Goal: Task Accomplishment & Management: Complete application form

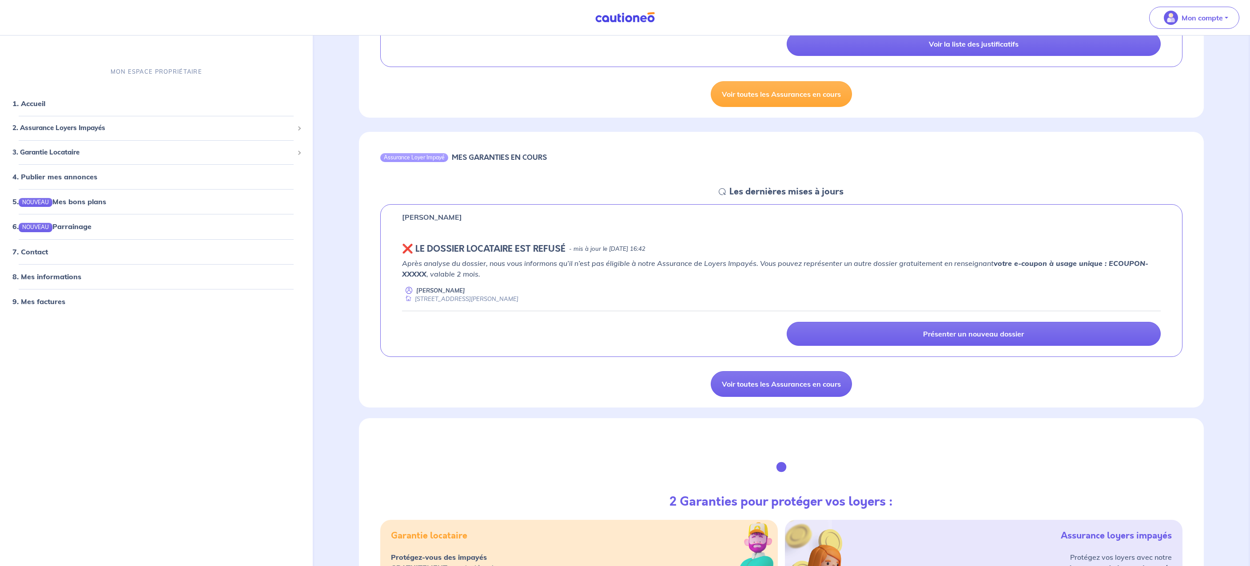
scroll to position [243, 0]
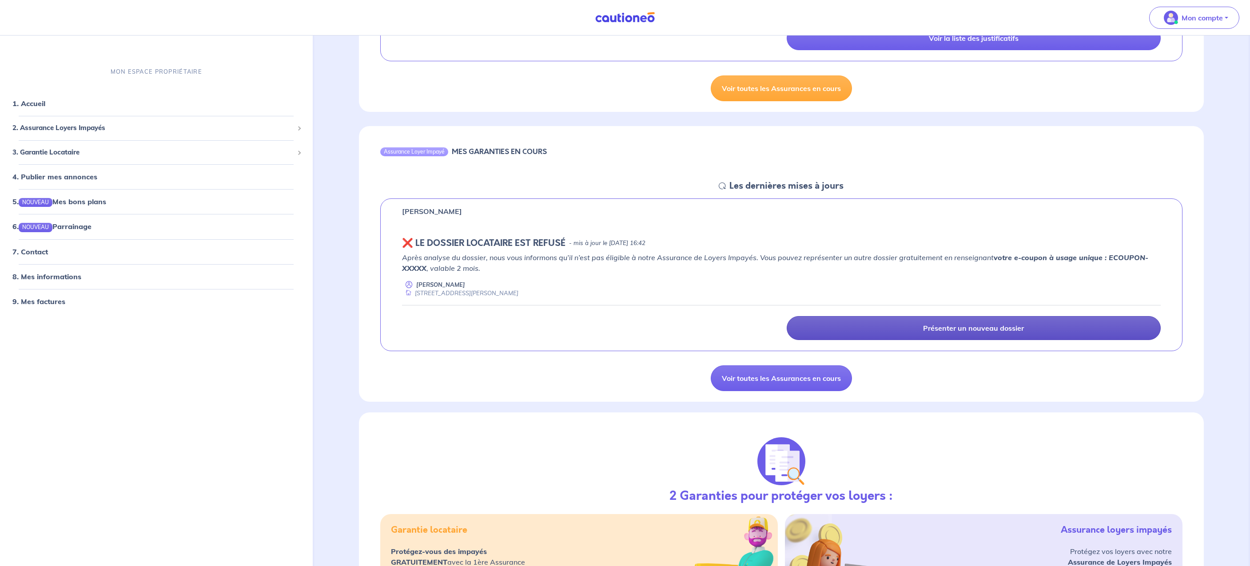
click at [878, 326] on link "Présenter un nouveau dossier" at bounding box center [974, 328] width 374 height 24
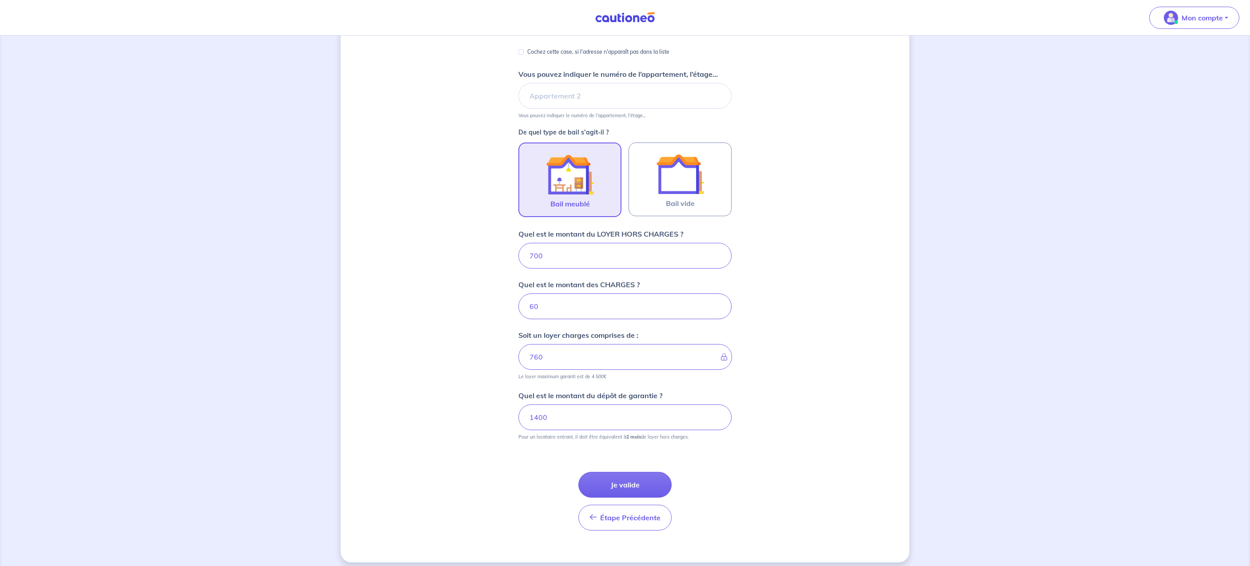
scroll to position [179, 0]
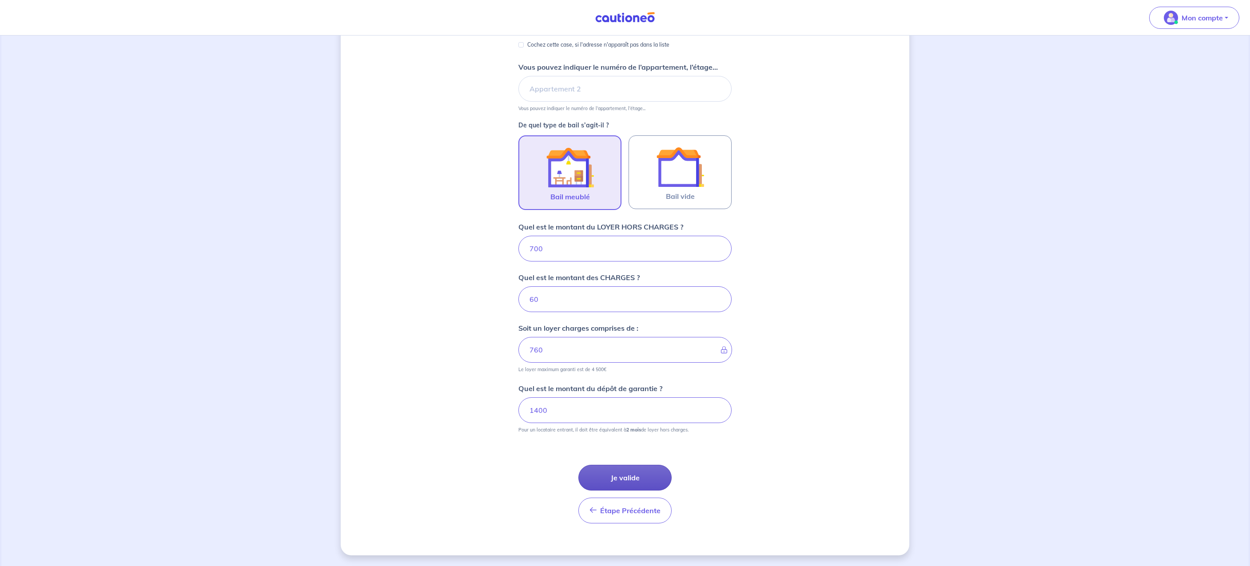
click at [638, 473] on button "Je valide" at bounding box center [624, 478] width 93 height 26
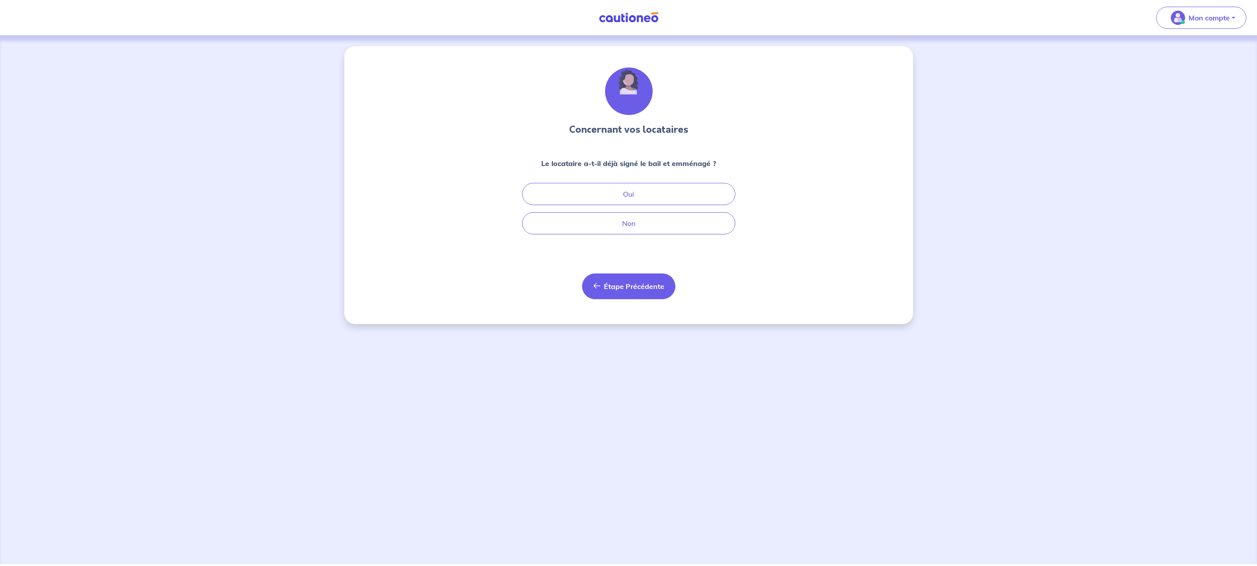
click at [608, 282] on span "Étape Précédente" at bounding box center [634, 286] width 60 height 9
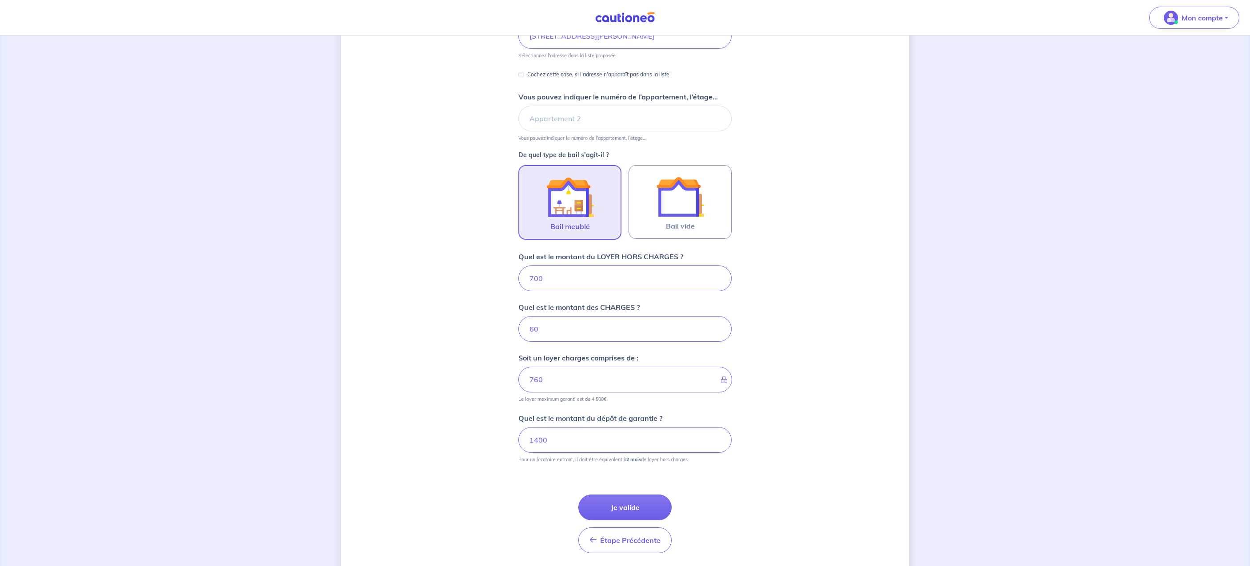
scroll to position [179, 0]
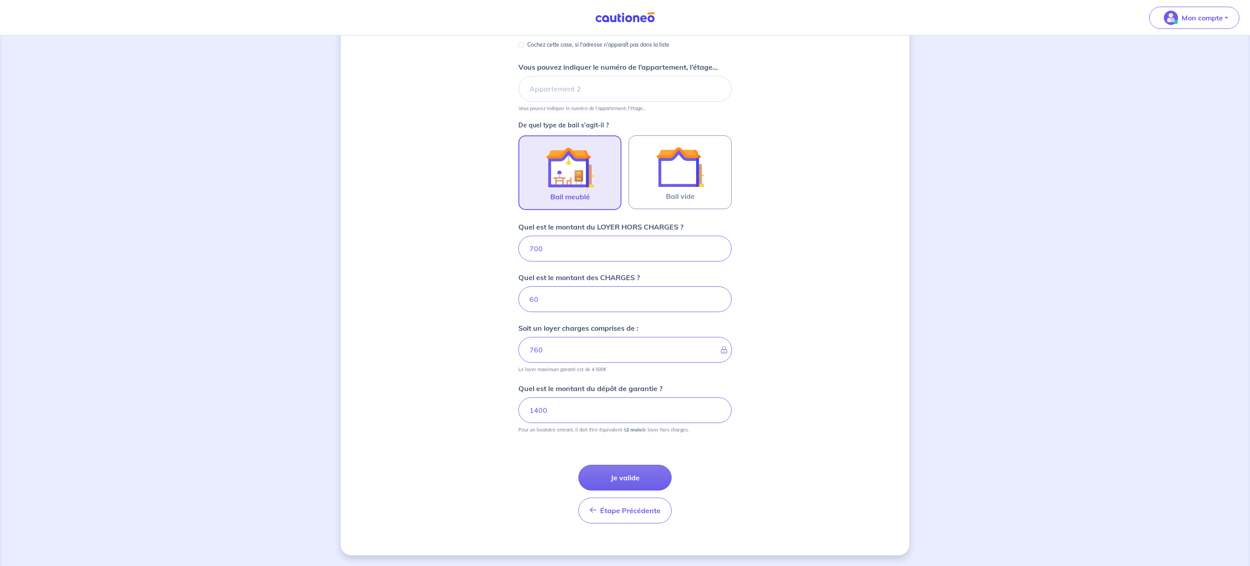
click at [641, 473] on button "Je valide" at bounding box center [624, 478] width 93 height 26
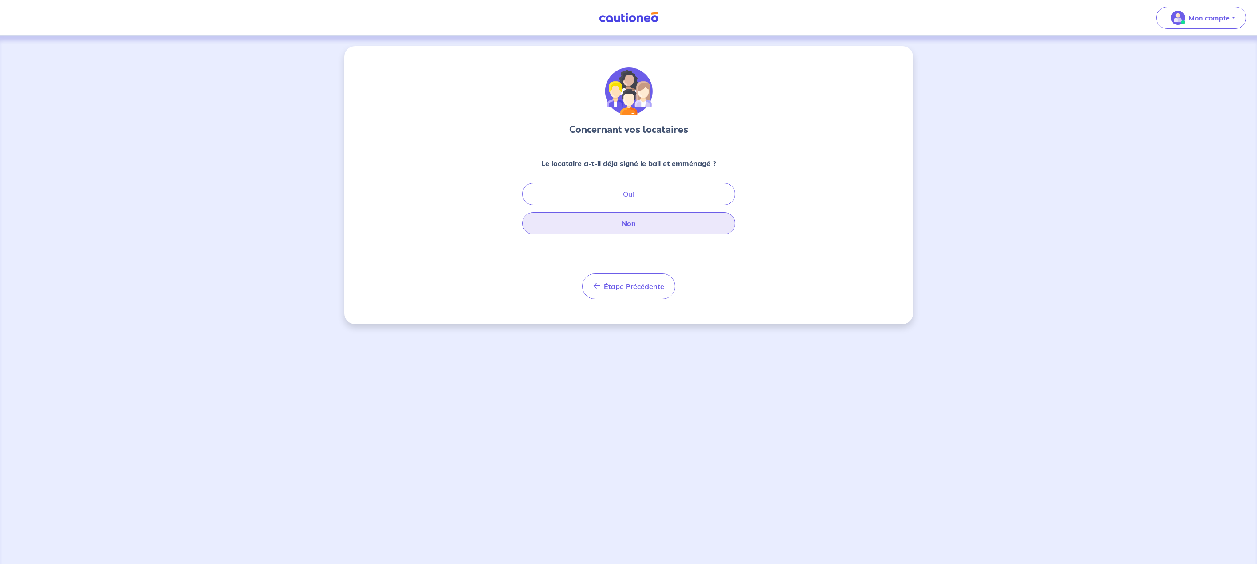
click at [592, 225] on button "Non" at bounding box center [628, 223] width 213 height 22
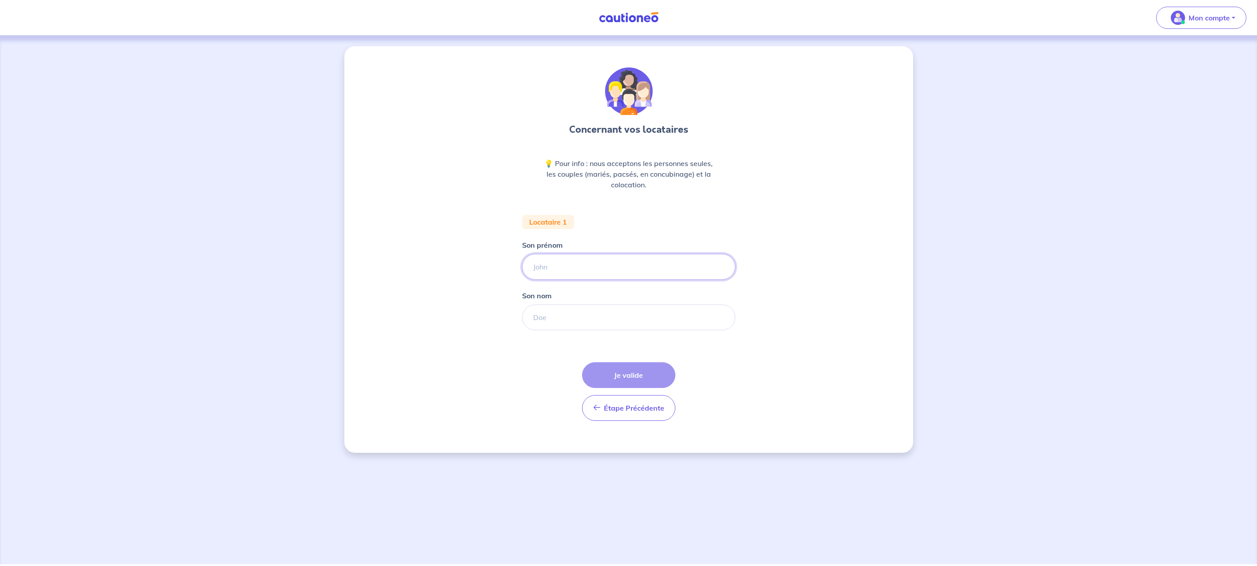
click at [576, 272] on input "Son prénom" at bounding box center [628, 267] width 213 height 26
type input "Sacha"
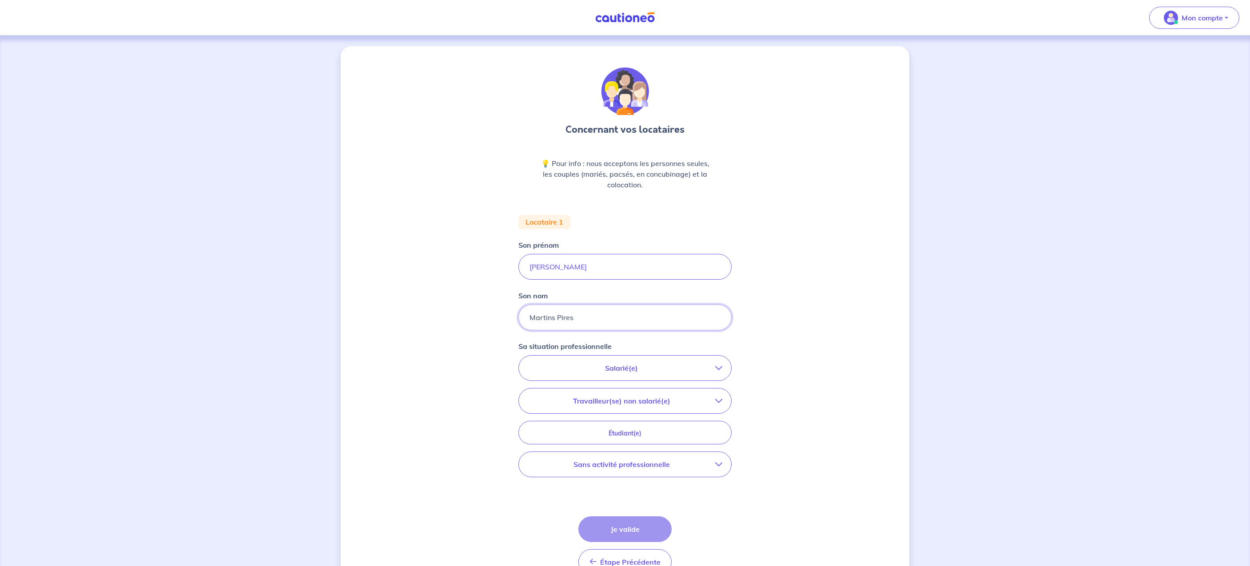
type input "Martins Pires"
click at [637, 368] on p "Salarié(e)" at bounding box center [621, 368] width 187 height 11
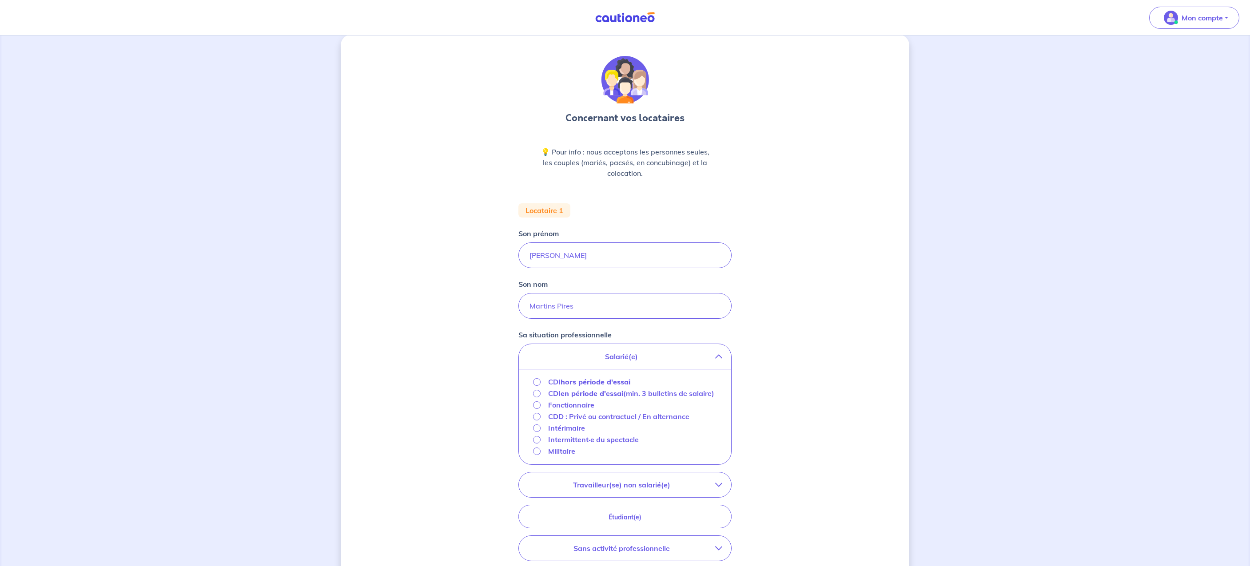
scroll to position [158, 0]
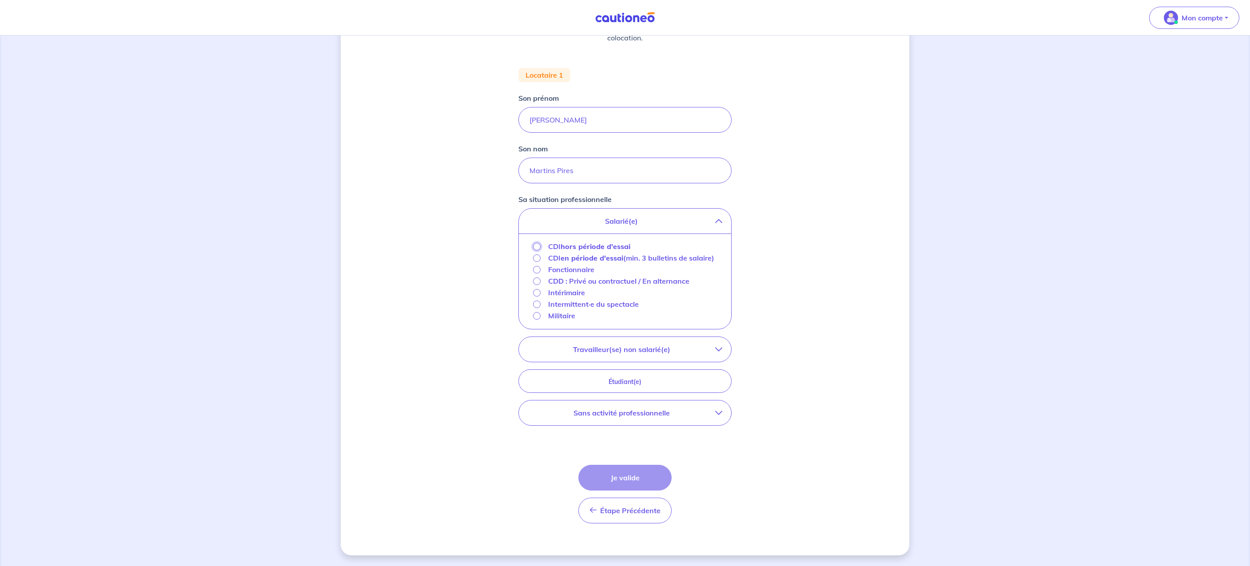
click at [537, 243] on input "CDI hors période d'essai" at bounding box center [537, 247] width 8 height 8
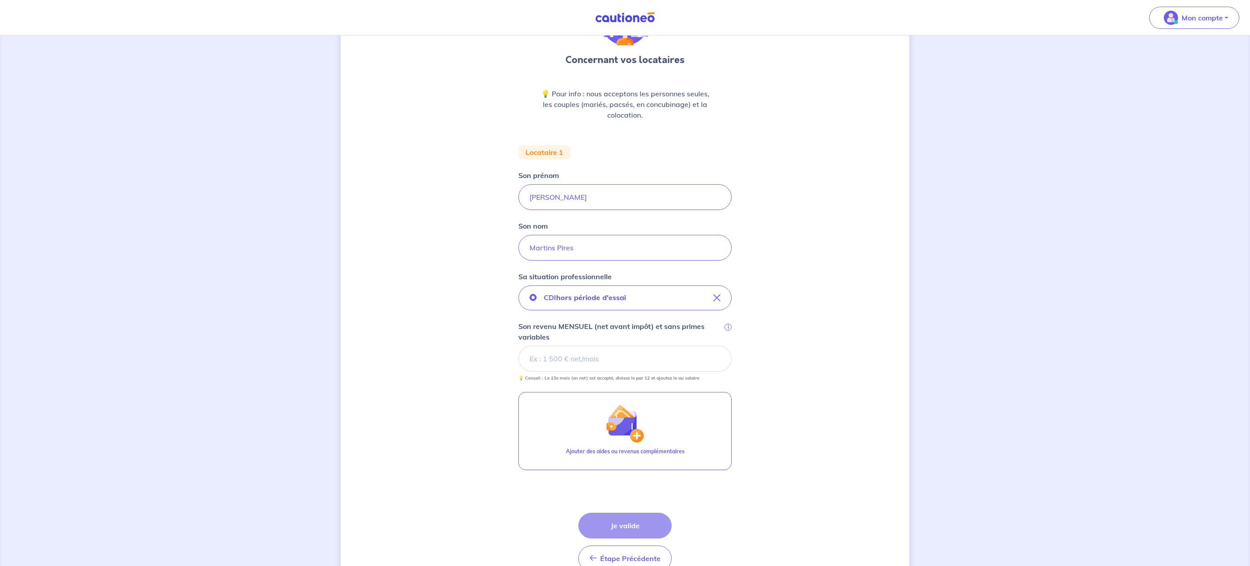
click at [563, 361] on input "Son revenu MENSUEL (net avant impôt) et sans primes variables i" at bounding box center [624, 359] width 213 height 26
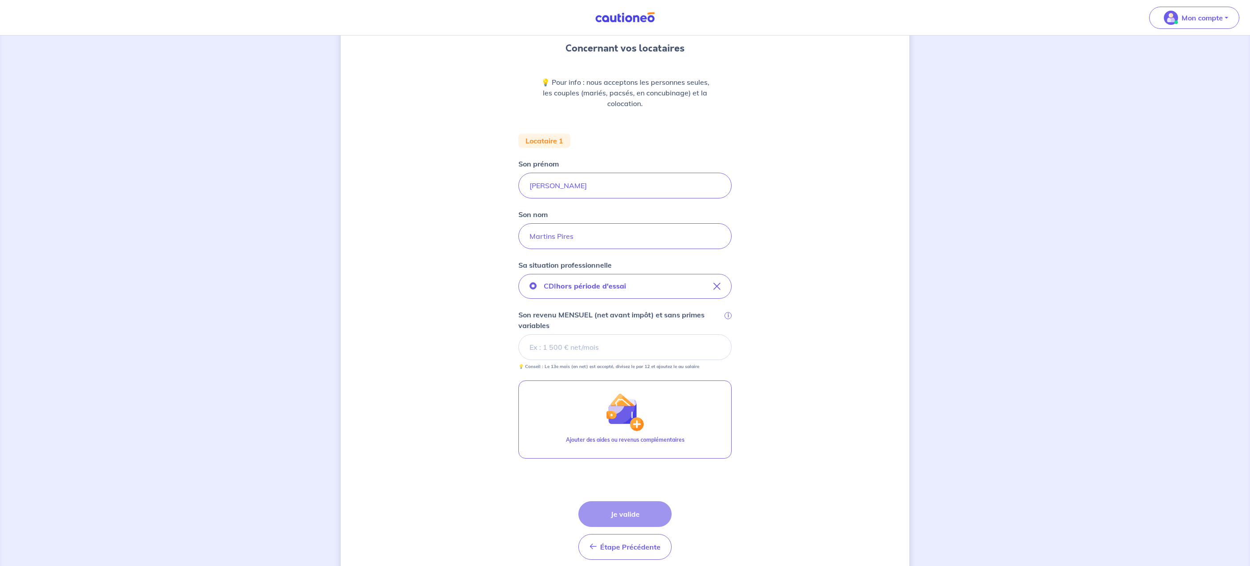
scroll to position [118, 0]
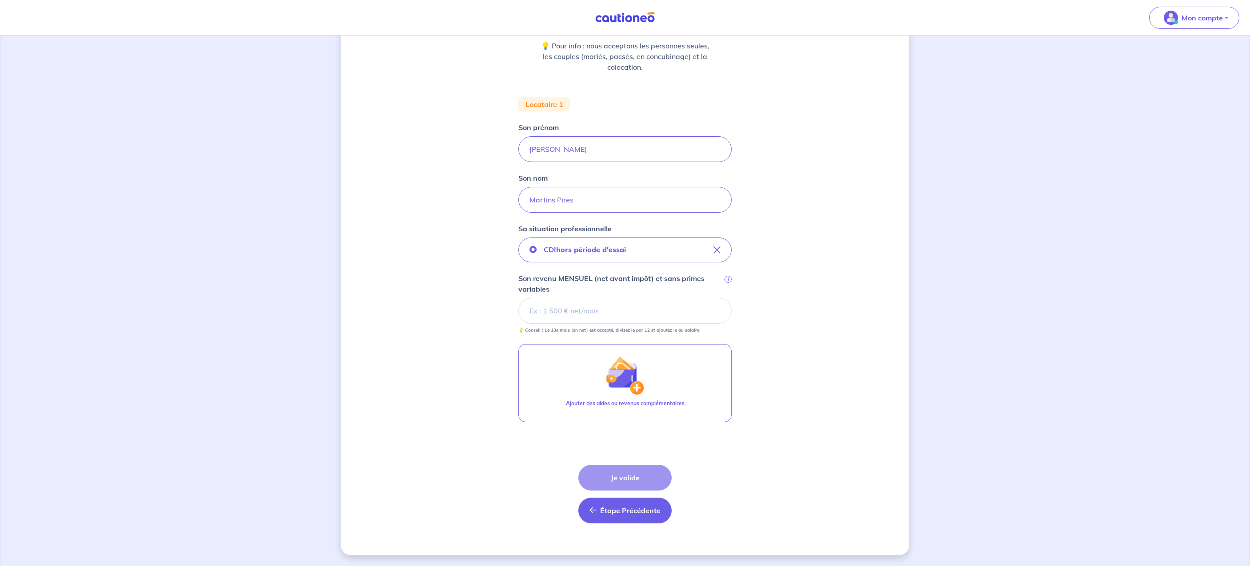
click at [631, 518] on button "Étape Précédente Précédent" at bounding box center [624, 511] width 93 height 26
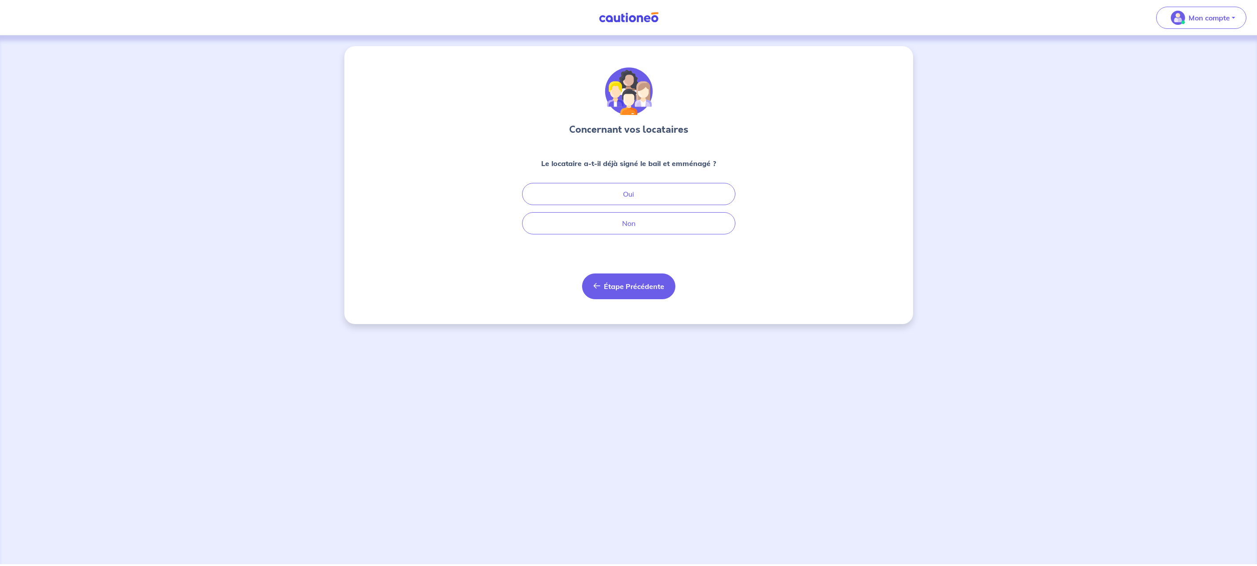
click at [637, 298] on button "Étape Précédente Précédent" at bounding box center [628, 287] width 93 height 26
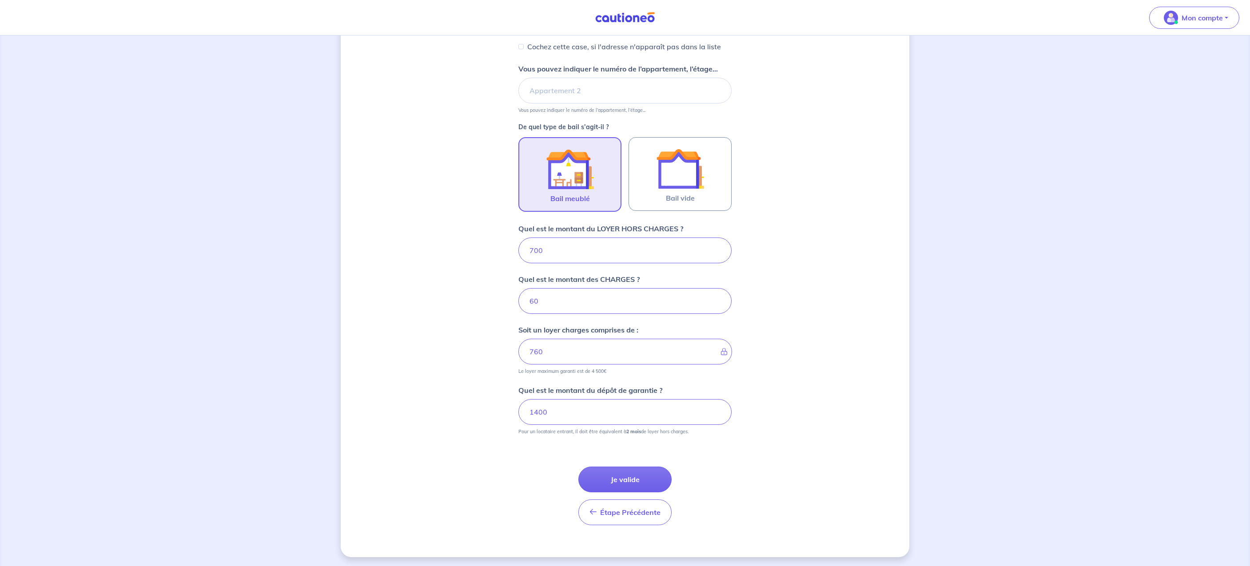
scroll to position [179, 0]
click at [637, 516] on button "Étape Précédente Précédent" at bounding box center [624, 511] width 93 height 26
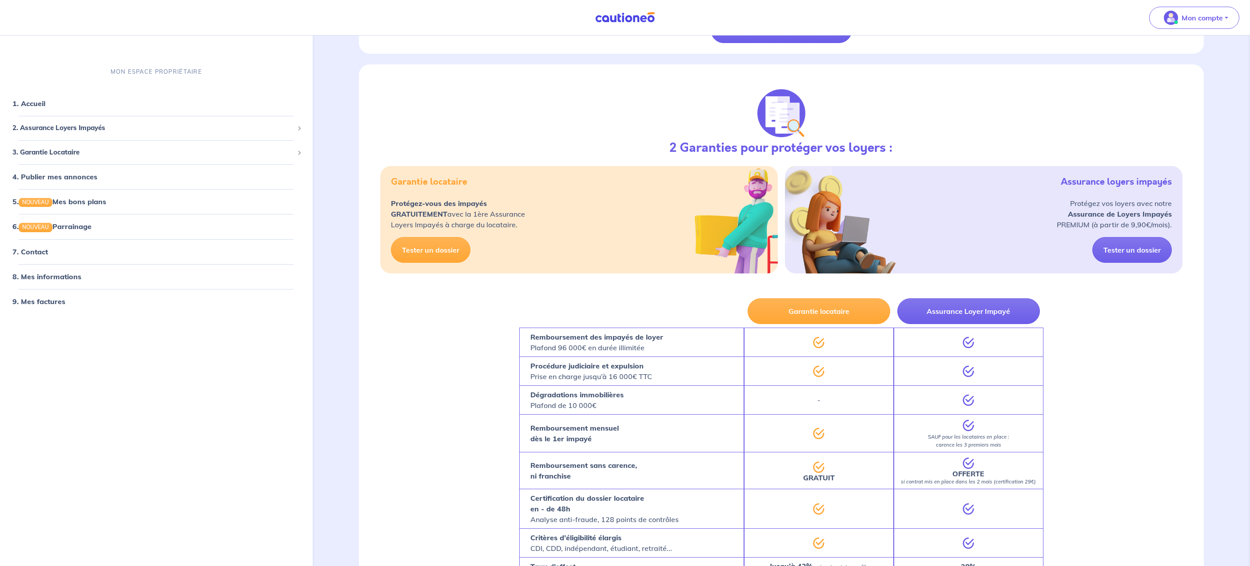
scroll to position [540, 0]
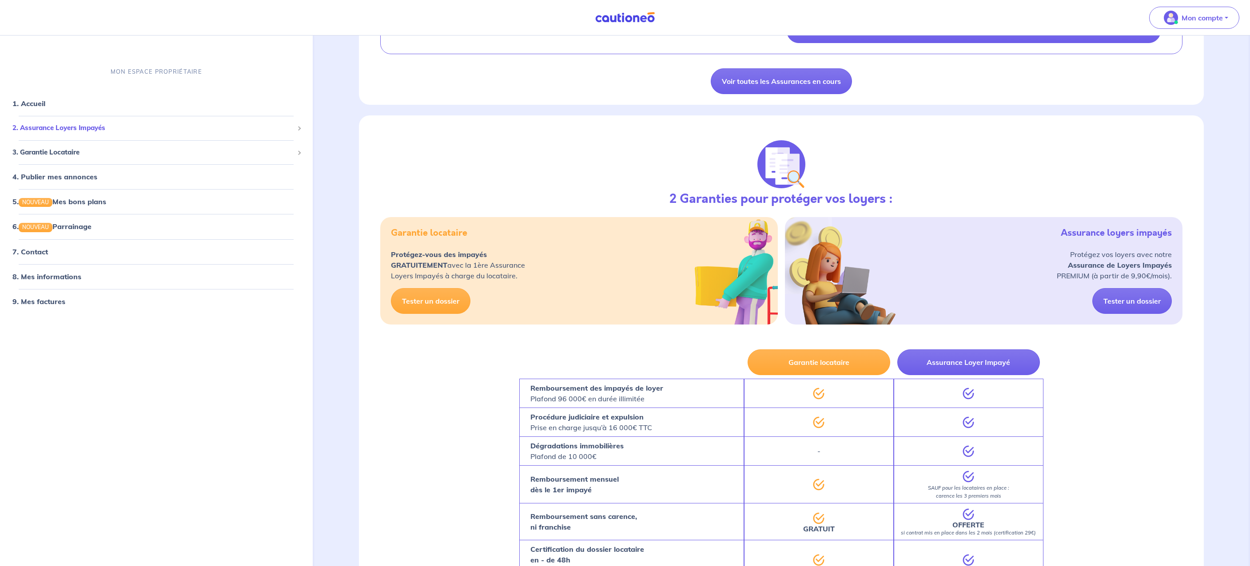
click at [81, 128] on span "2. Assurance Loyers Impayés" at bounding box center [152, 128] width 281 height 10
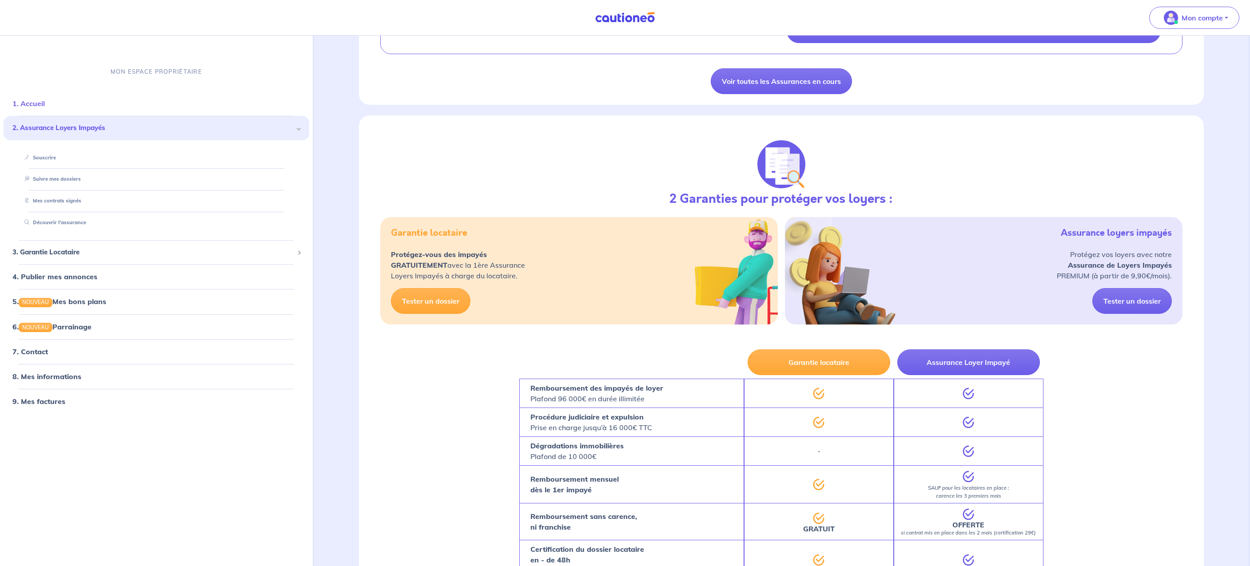
click at [24, 107] on link "1. Accueil" at bounding box center [28, 103] width 32 height 9
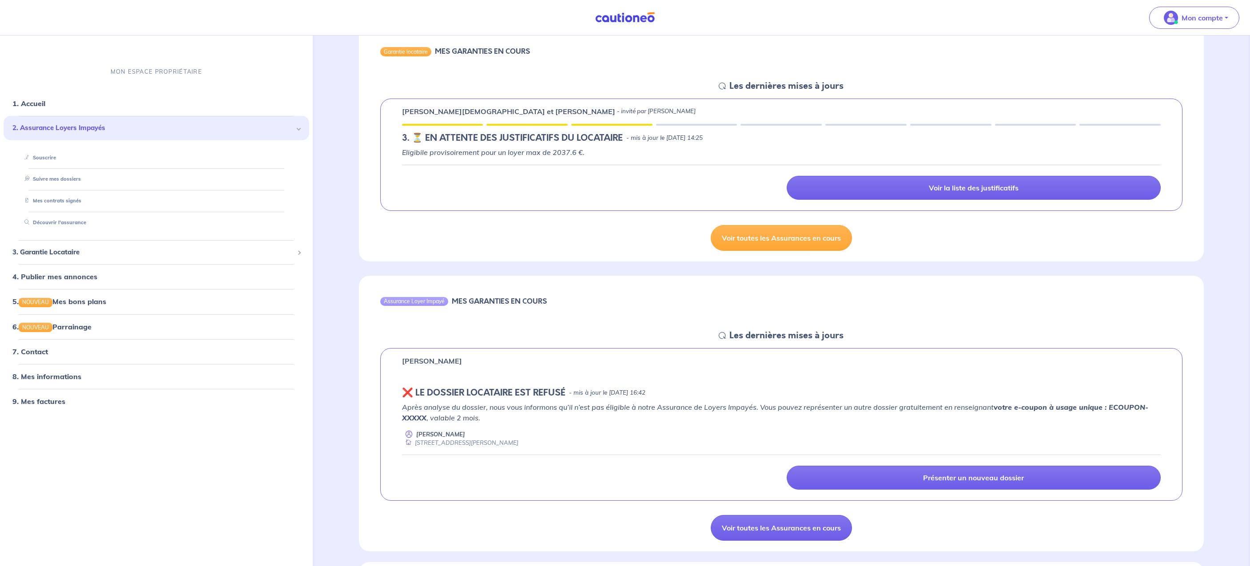
scroll to position [40, 0]
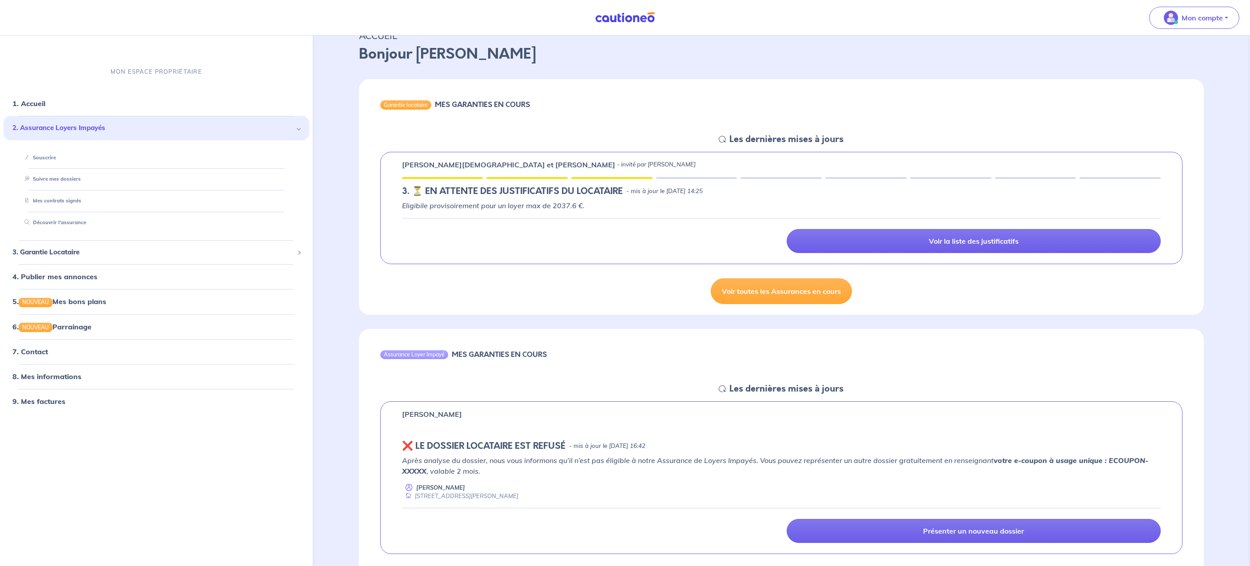
click at [507, 132] on div "Garantie locataire MES GARANTIES EN COURS" at bounding box center [781, 106] width 845 height 55
click at [824, 131] on div "Garantie locataire MES GARANTIES EN COURS" at bounding box center [781, 106] width 845 height 55
click at [815, 137] on h5 "Les dernières mises à jours" at bounding box center [786, 139] width 114 height 11
click at [795, 296] on link "Voir toutes les Assurances en cours" at bounding box center [781, 291] width 141 height 26
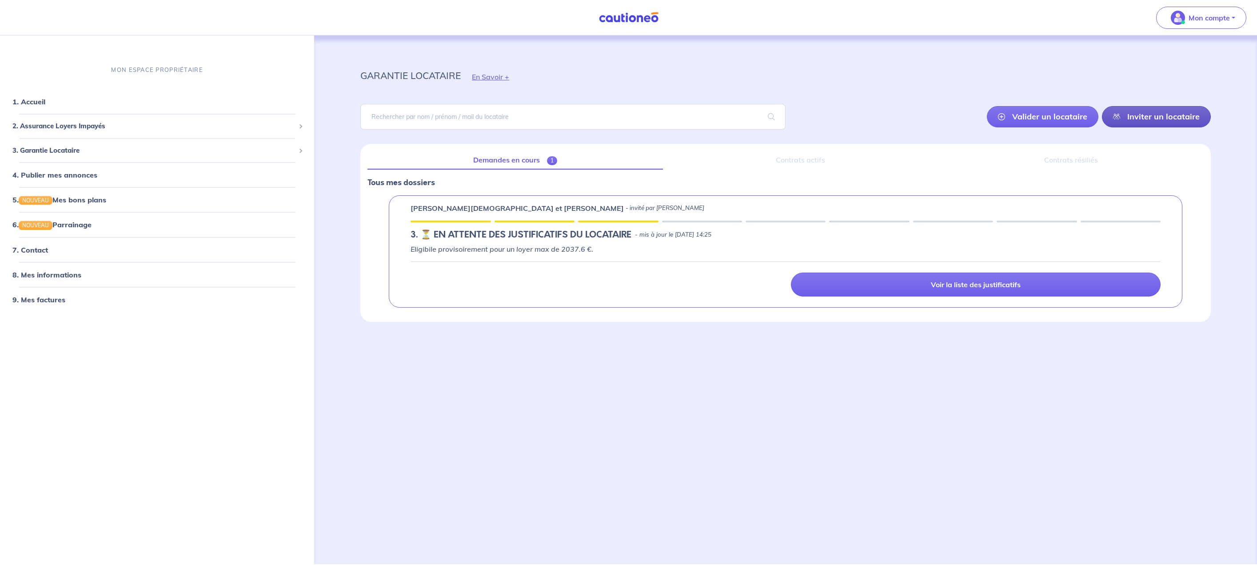
click at [1137, 117] on link "Inviter un locataire" at bounding box center [1156, 116] width 109 height 21
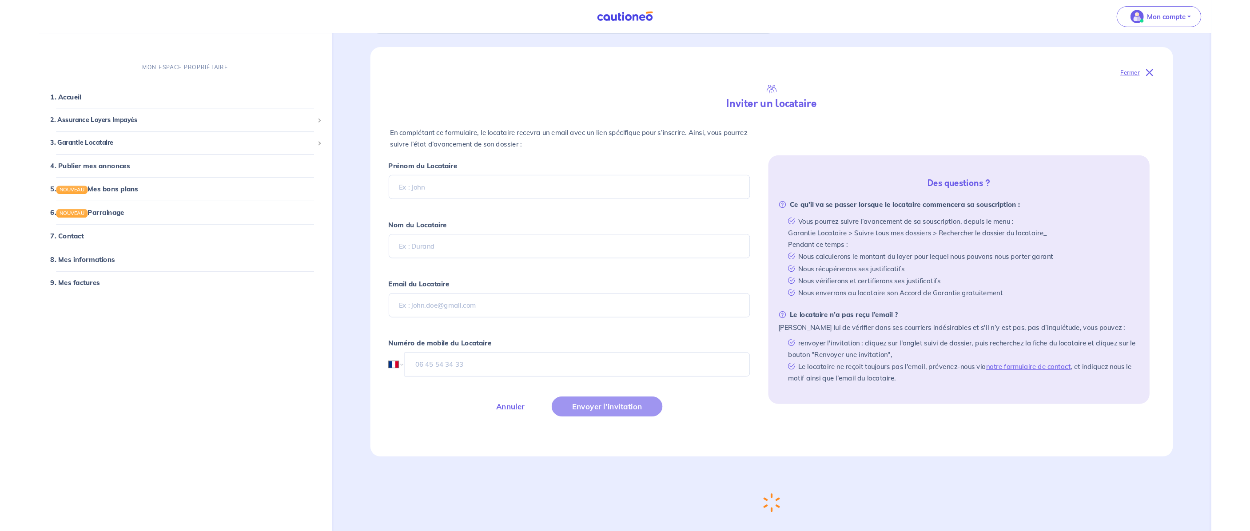
scroll to position [134, 0]
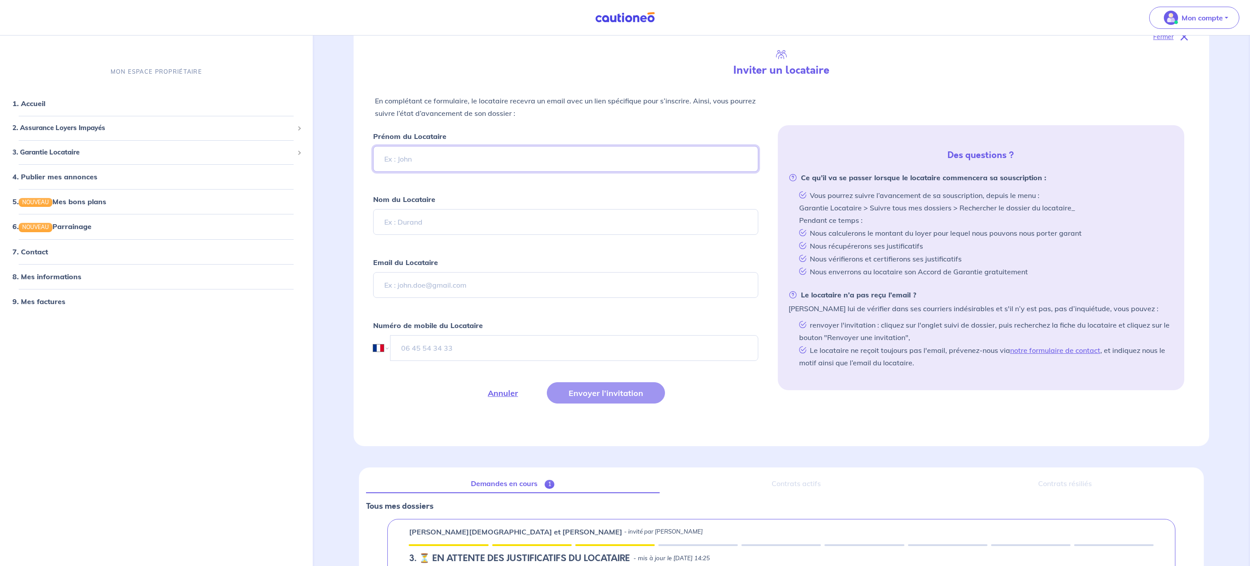
click at [447, 171] on input "Prénom du Locataire" at bounding box center [565, 159] width 385 height 26
click at [451, 164] on input "Prénom du Locataire" at bounding box center [565, 159] width 385 height 26
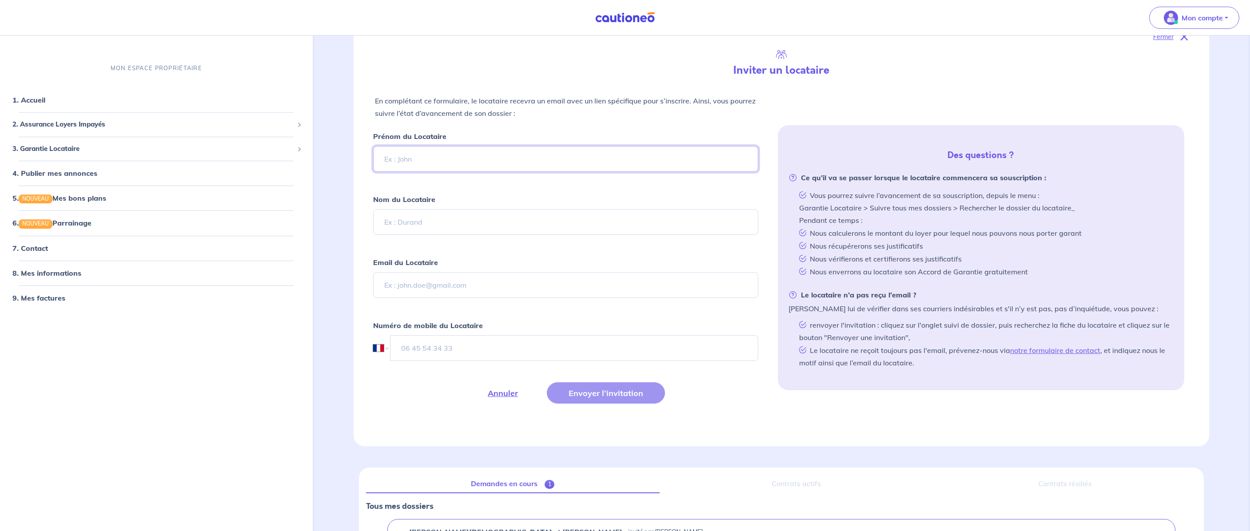
click at [476, 159] on input "Prénom du Locataire" at bounding box center [565, 159] width 385 height 26
click at [473, 161] on input "Prénom du Locataire" at bounding box center [565, 159] width 385 height 26
click at [481, 155] on input "Sach" at bounding box center [565, 159] width 385 height 26
type input "Sacha"
type input "Martins Pires"
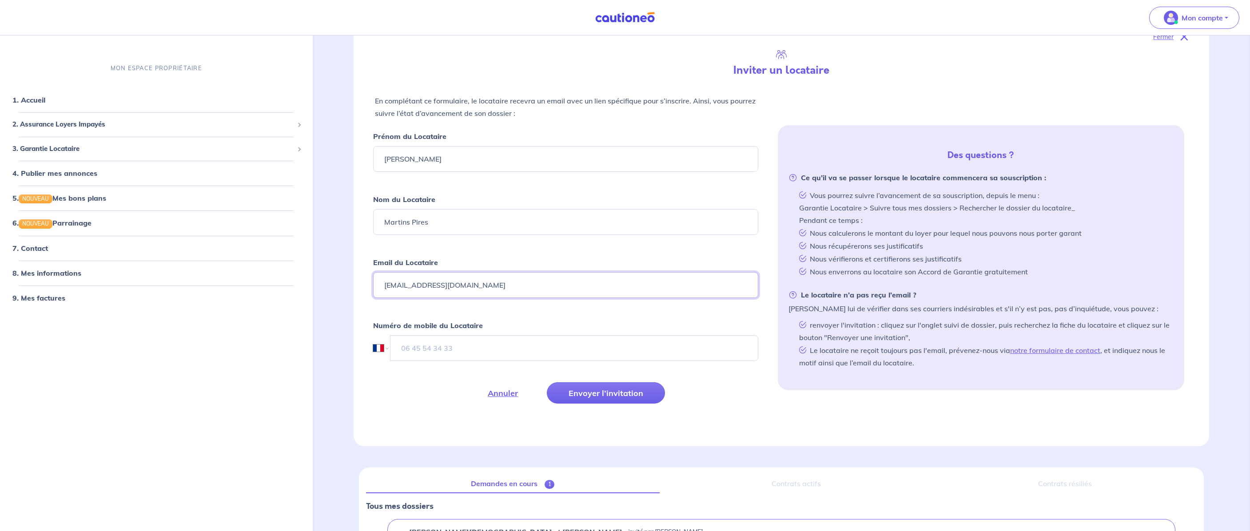
type input "sachamartins20062006@gmail.com"
click at [526, 236] on form "Prénom du Locataire Sacha Nom du Locataire Martins Pires Email du Locataire sac…" at bounding box center [565, 277] width 385 height 295
click at [469, 345] on input "tel" at bounding box center [574, 348] width 368 height 26
type input "07 85 62 52 83"
click at [586, 392] on button "Envoyer l’invitation" at bounding box center [606, 392] width 118 height 21
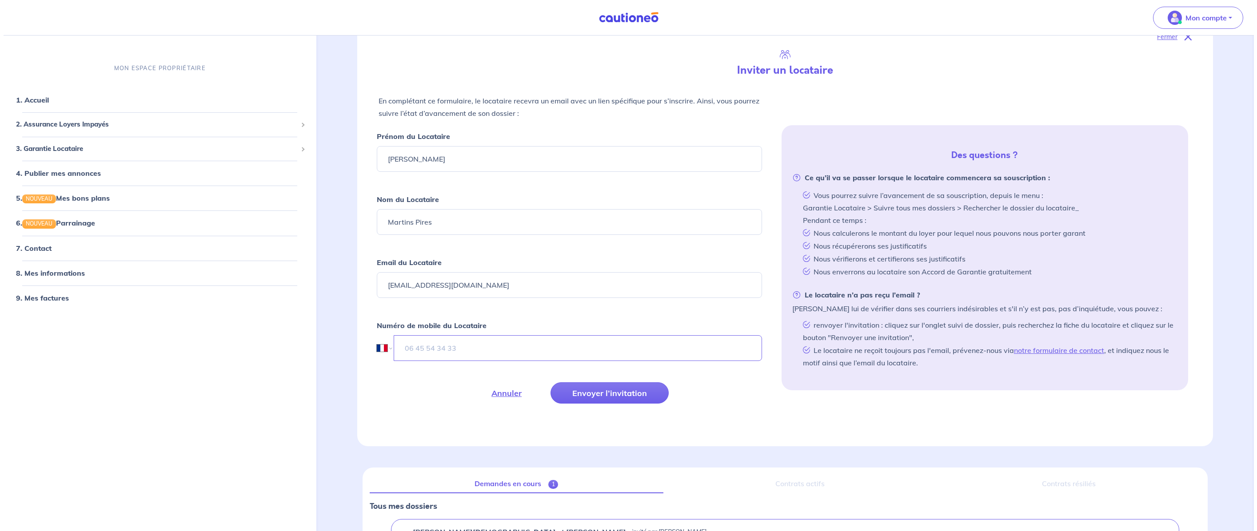
scroll to position [0, 0]
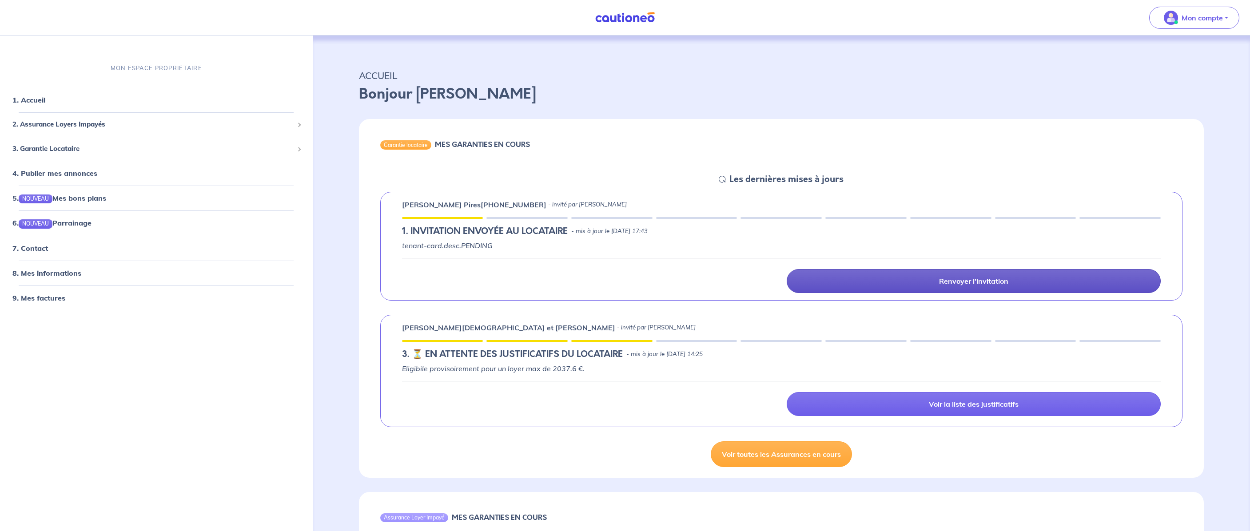
click at [969, 285] on p "Renvoyer l'invitation" at bounding box center [973, 281] width 69 height 9
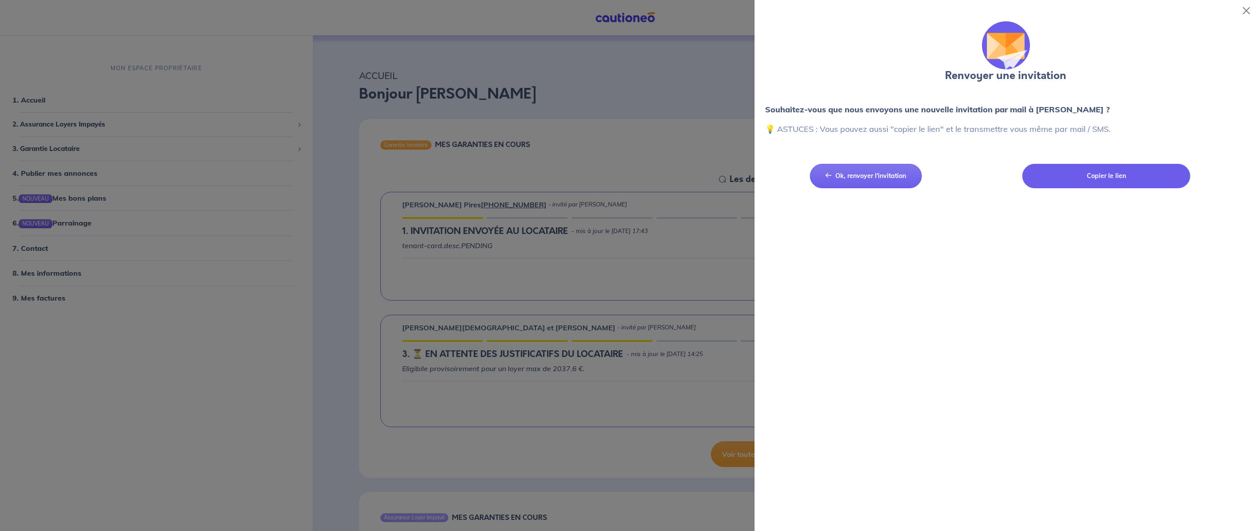
click at [1079, 177] on button "Copier le lien" at bounding box center [1106, 176] width 168 height 24
click at [705, 123] on div at bounding box center [628, 265] width 1257 height 531
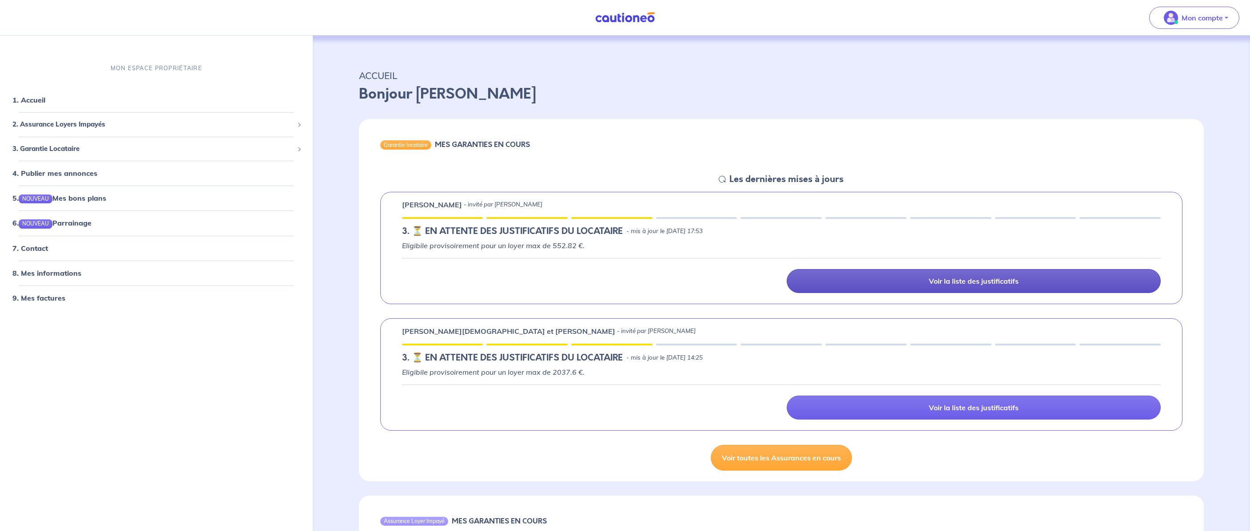
click at [927, 288] on link "Voir la liste des justificatifs" at bounding box center [974, 281] width 374 height 24
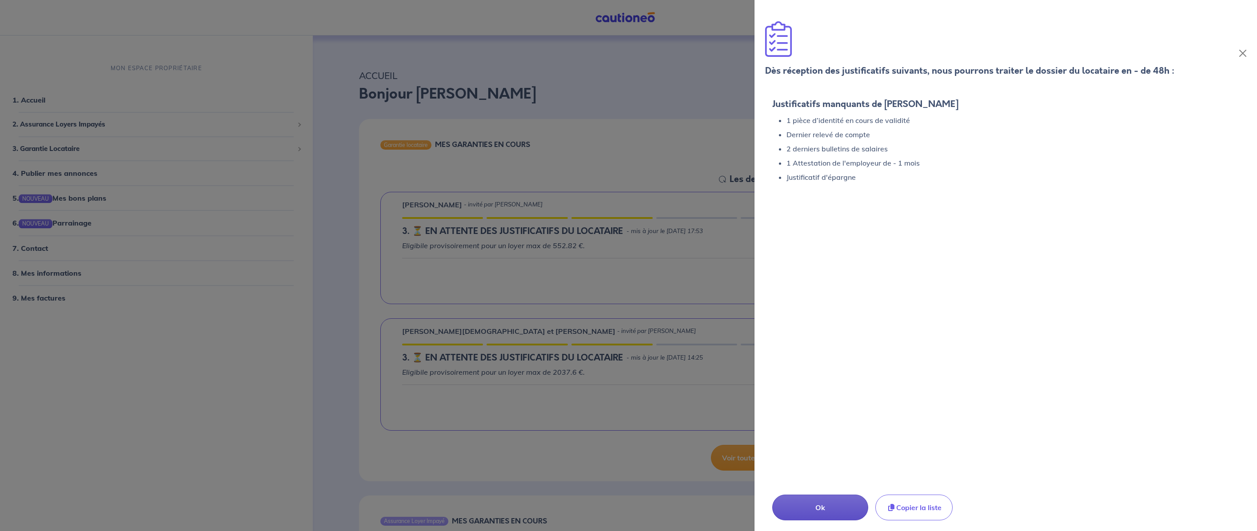
click at [820, 509] on p "Ok" at bounding box center [820, 507] width 52 height 11
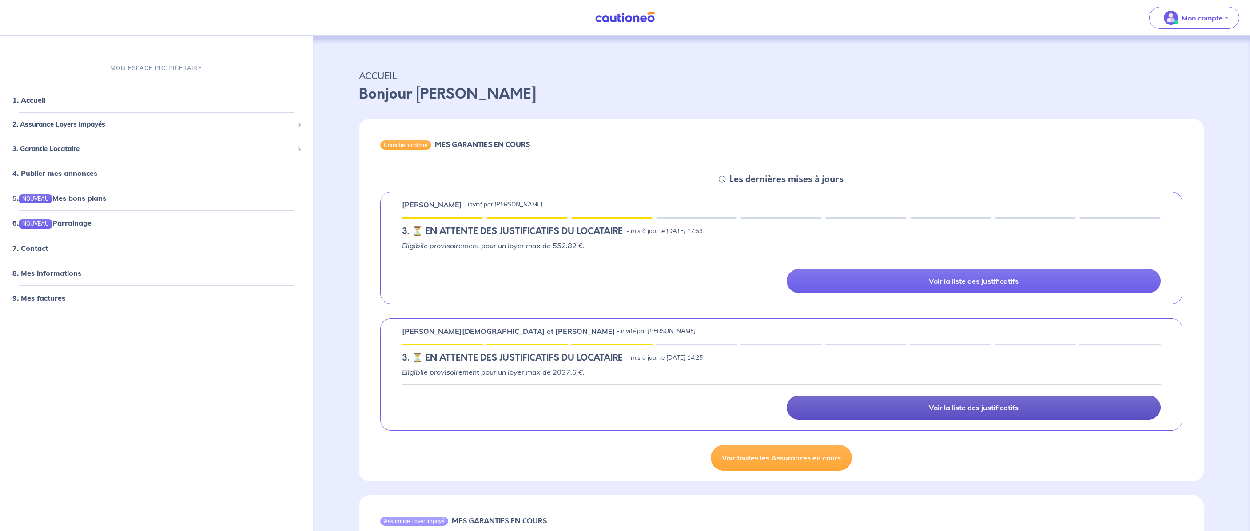
click at [872, 417] on link "Voir la liste des justificatifs" at bounding box center [974, 408] width 374 height 24
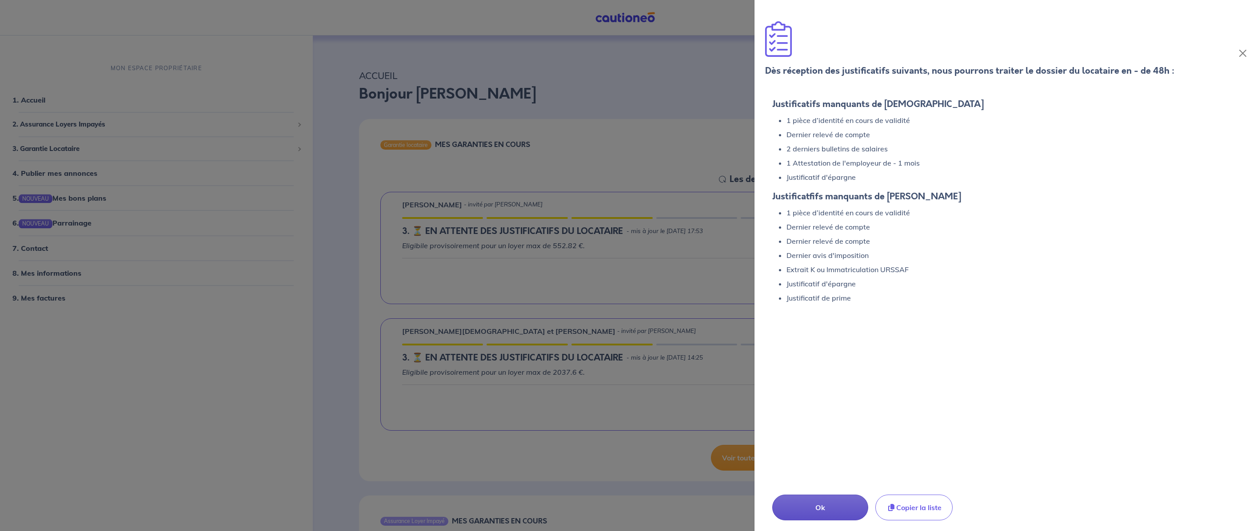
drag, startPoint x: 812, startPoint y: 507, endPoint x: 790, endPoint y: 502, distance: 22.7
click at [812, 508] on p "Ok" at bounding box center [820, 507] width 52 height 11
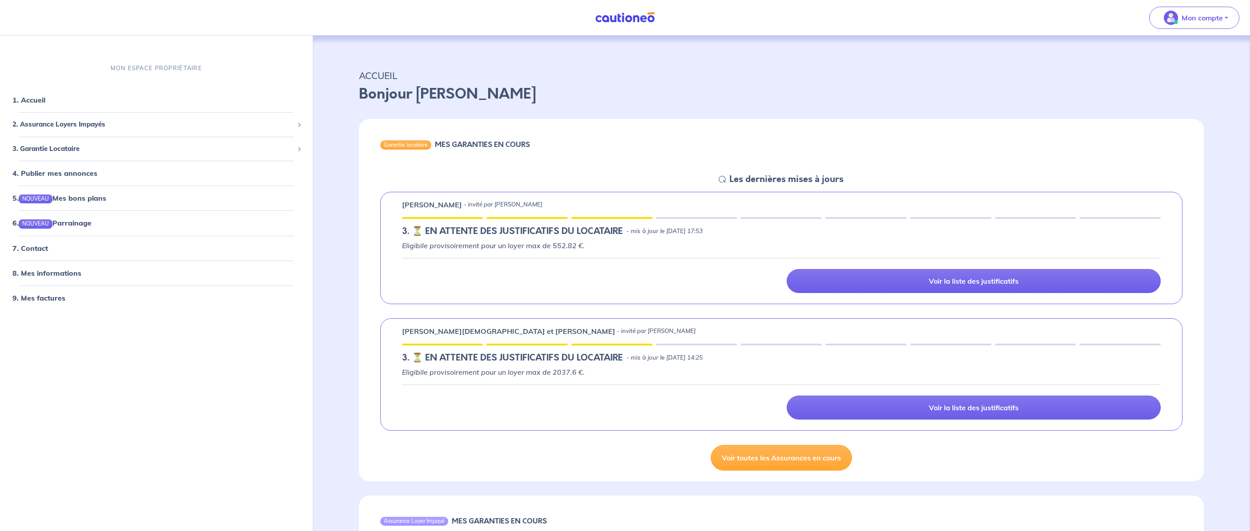
click at [537, 281] on div "Voir la liste des justificatifs" at bounding box center [782, 281] width 770 height 24
click at [105, 194] on link "5. NOUVEAU Mes bons plans" at bounding box center [58, 198] width 92 height 9
click at [609, 206] on div "[PERSON_NAME] - invité par [PERSON_NAME]" at bounding box center [781, 204] width 759 height 11
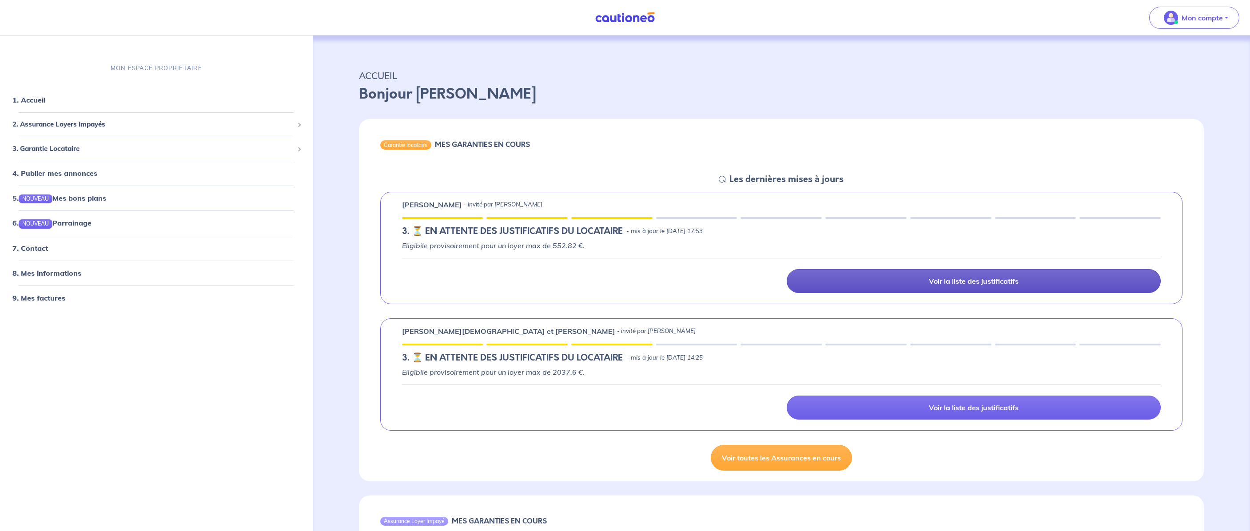
click at [897, 285] on link "Voir la liste des justificatifs" at bounding box center [974, 281] width 374 height 24
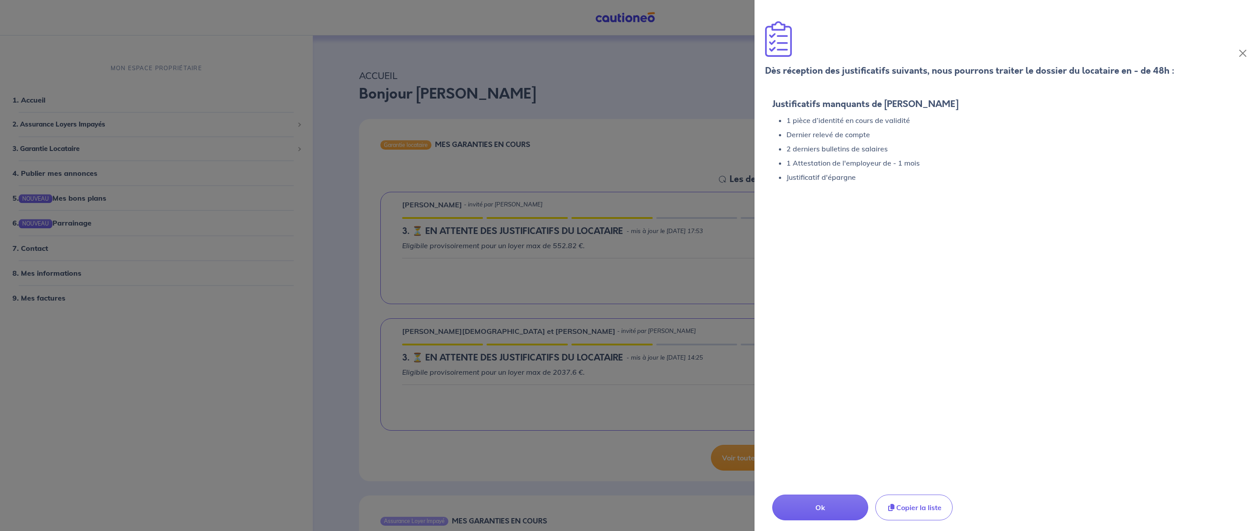
click at [608, 107] on div at bounding box center [628, 265] width 1257 height 531
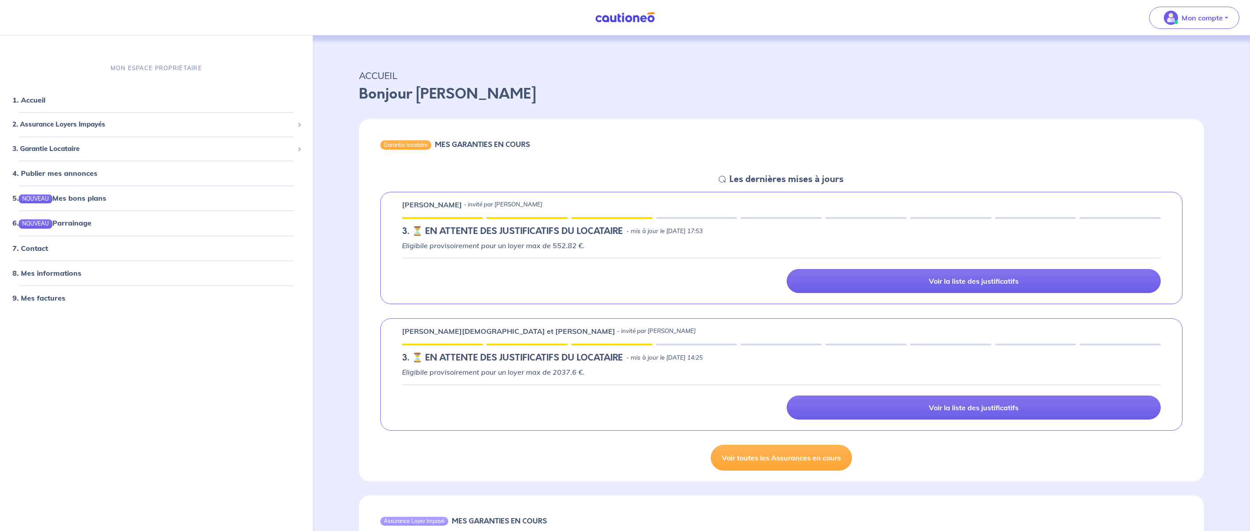
click at [773, 182] on h5 "Les dernières mises à jours" at bounding box center [786, 179] width 114 height 11
click at [363, 316] on div "[PERSON_NAME] et [PERSON_NAME] - invité par [PERSON_NAME][DATE]. ⏳️️ EN ATTENTE…" at bounding box center [781, 374] width 845 height 127
